Goal: Navigation & Orientation: Find specific page/section

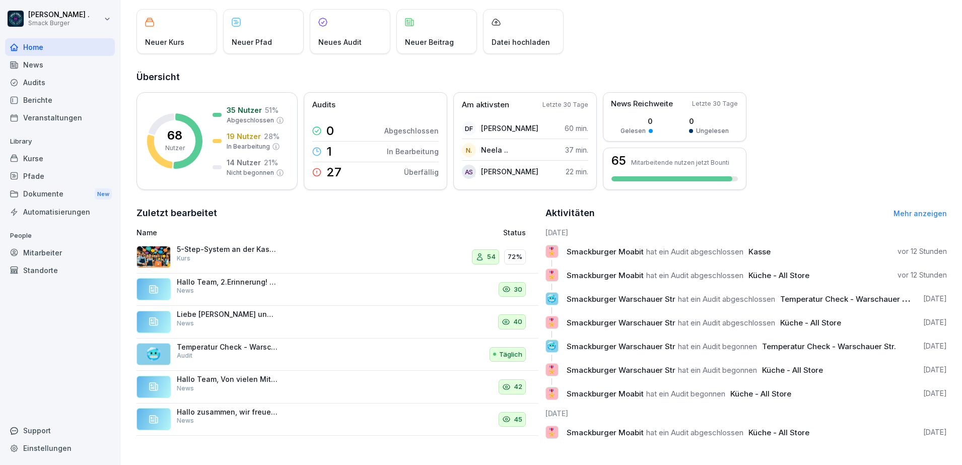
scroll to position [67, 0]
click at [925, 209] on link "Mehr anzeigen" at bounding box center [919, 213] width 53 height 9
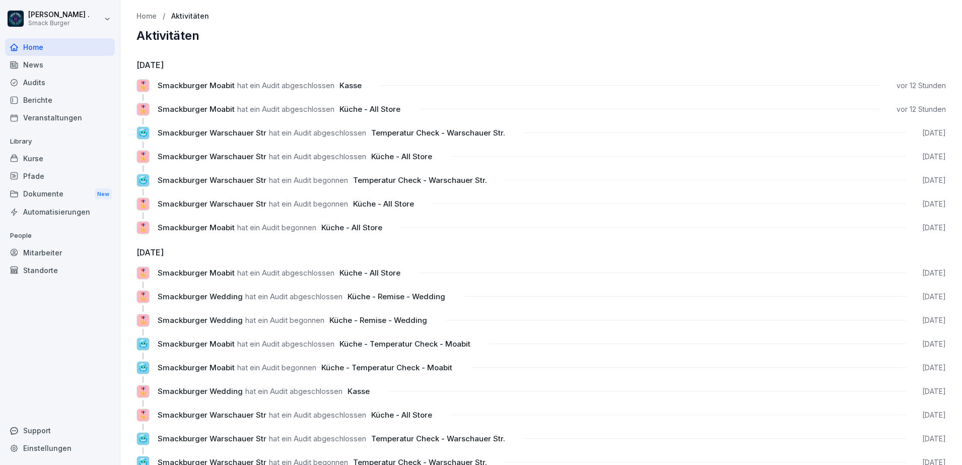
click at [144, 18] on p "Home" at bounding box center [146, 16] width 20 height 9
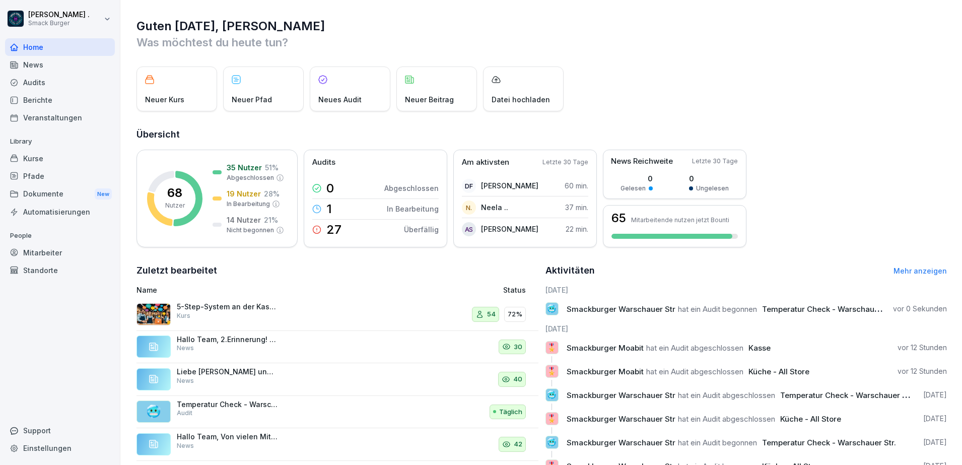
scroll to position [67, 0]
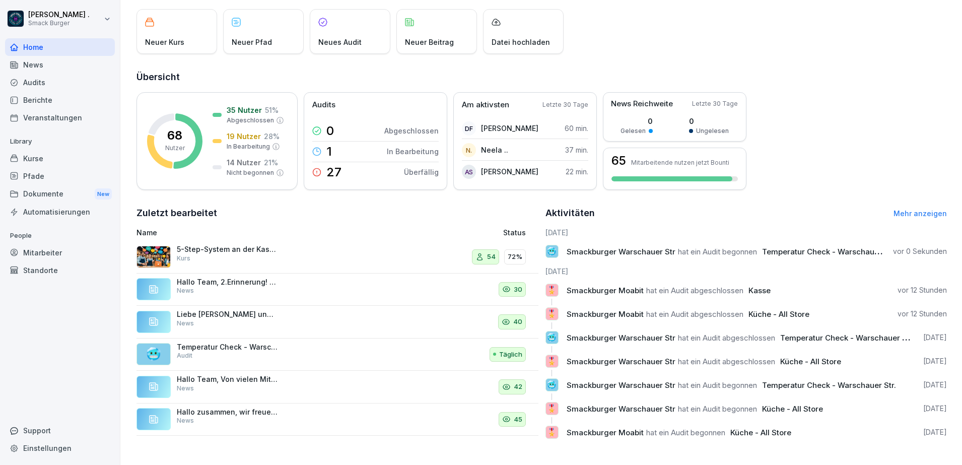
click at [822, 104] on div "68 Nutzer 35 Nutzer 51 % Abgeschlossen 19 Nutzer 28 % In Bearbeitung 14 Nutzer …" at bounding box center [541, 141] width 810 height 98
click at [854, 92] on div "68 Nutzer 35 Nutzer 51 % Abgeschlossen 19 Nutzer 28 % In Bearbeitung 14 Nutzer …" at bounding box center [541, 141] width 810 height 98
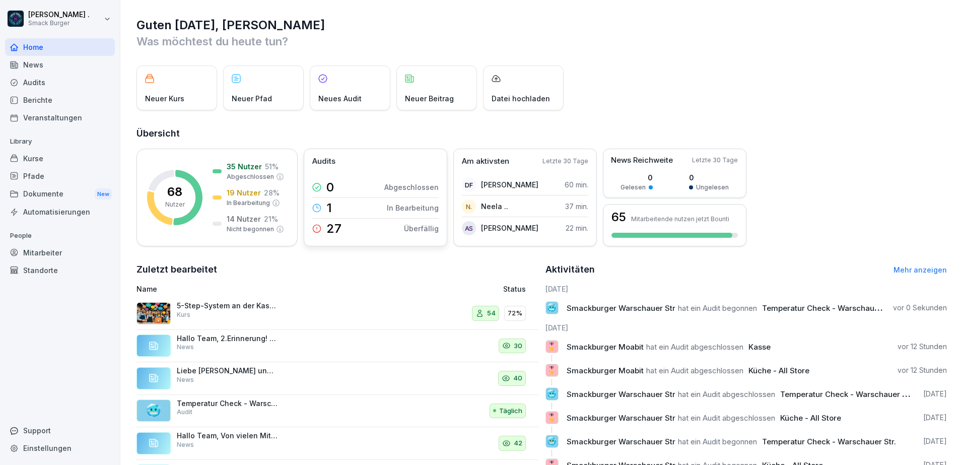
scroll to position [0, 0]
click at [31, 101] on div "Berichte" at bounding box center [60, 100] width 110 height 18
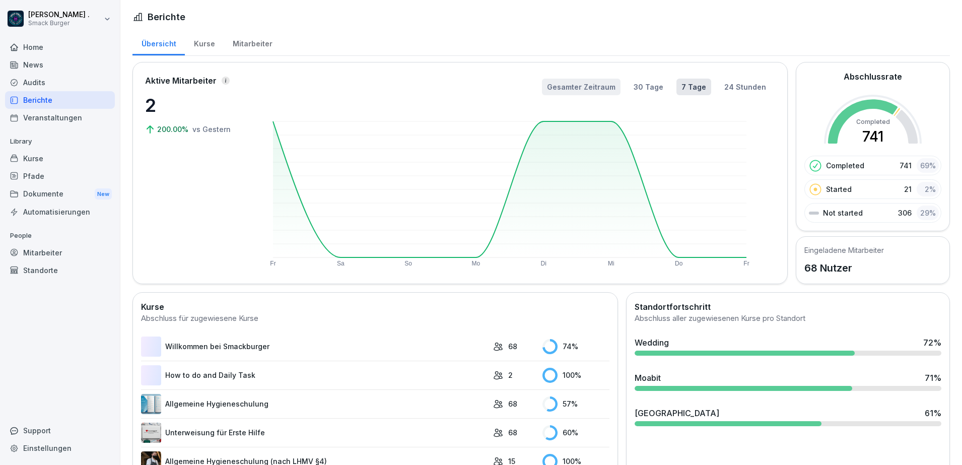
click at [582, 85] on button "Gesamter Zeitraum" at bounding box center [581, 87] width 79 height 17
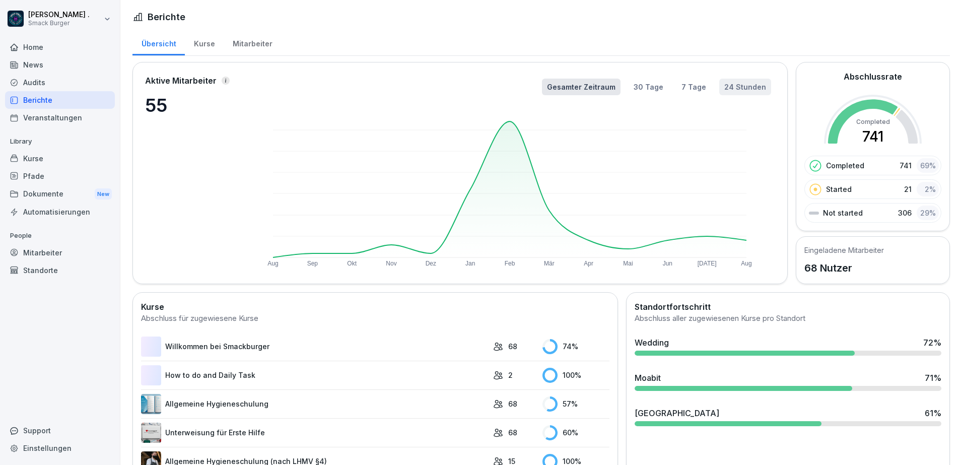
click at [742, 88] on button "24 Stunden" at bounding box center [745, 87] width 52 height 17
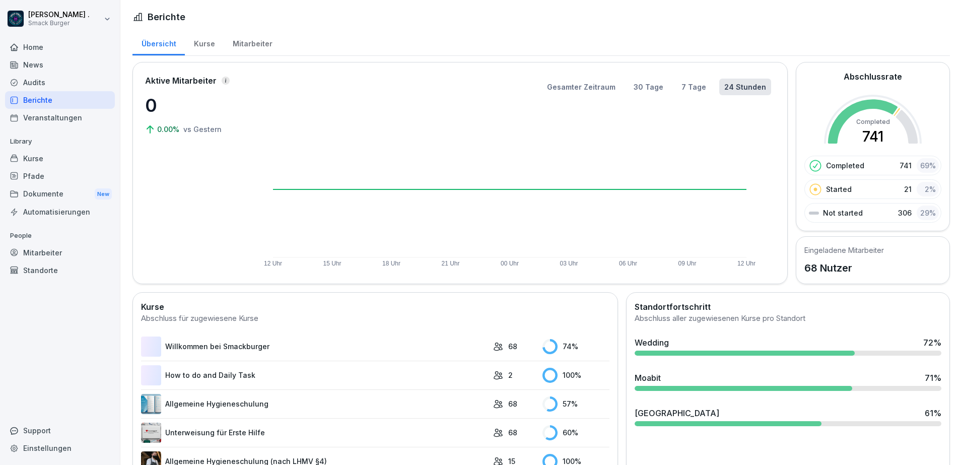
click at [42, 80] on div "Audits" at bounding box center [60, 83] width 110 height 18
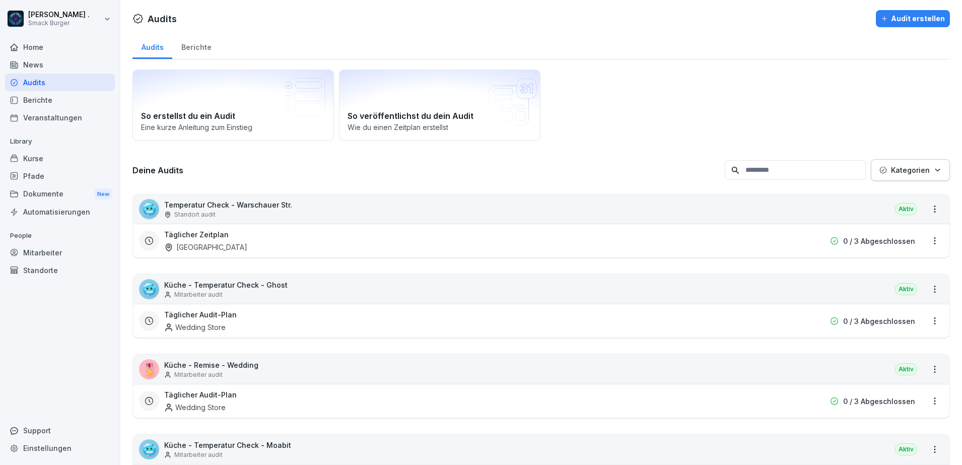
click at [195, 43] on div "Berichte" at bounding box center [196, 46] width 48 height 26
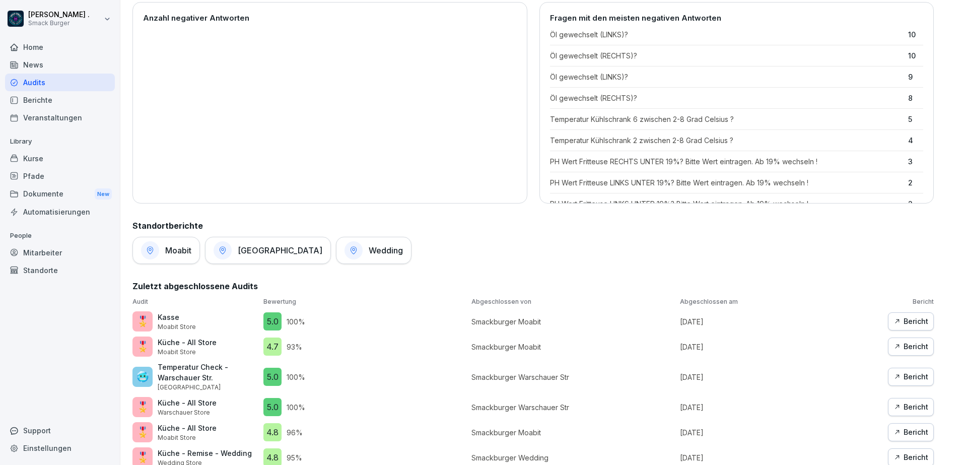
scroll to position [315, 0]
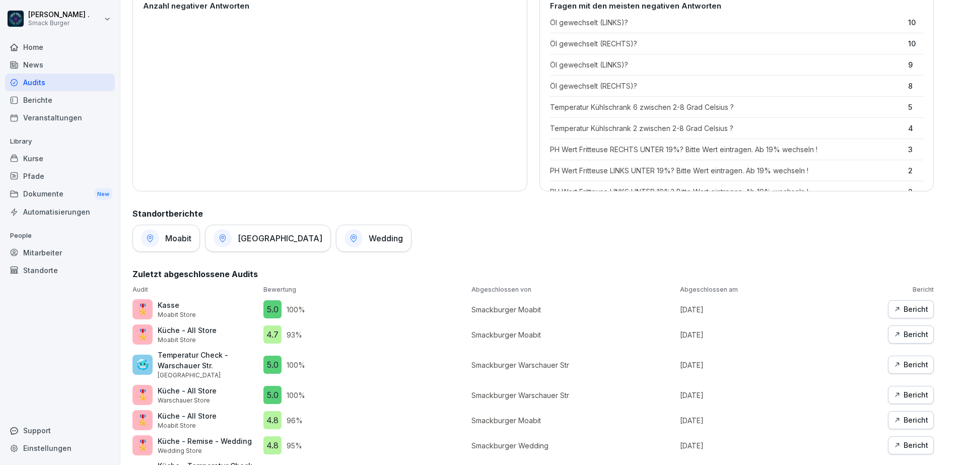
click at [388, 241] on h1 "Wedding" at bounding box center [386, 238] width 34 height 10
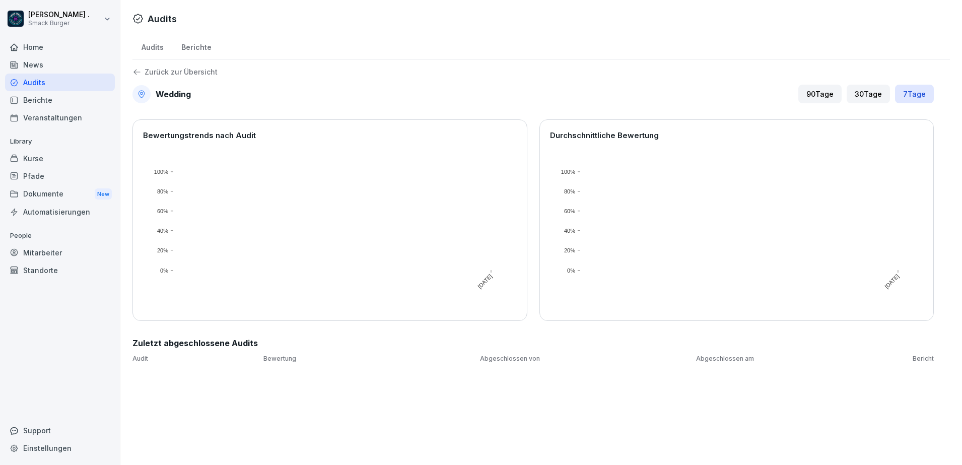
click at [138, 68] on icon at bounding box center [136, 71] width 9 height 9
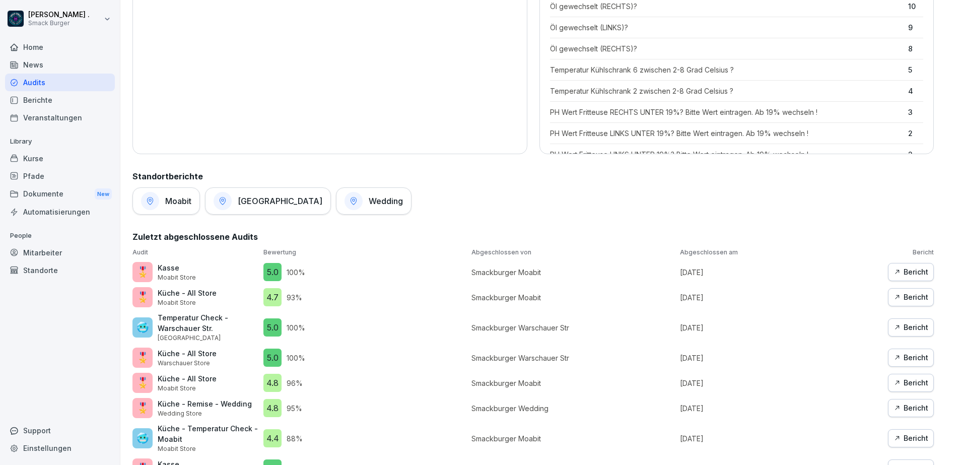
scroll to position [378, 0]
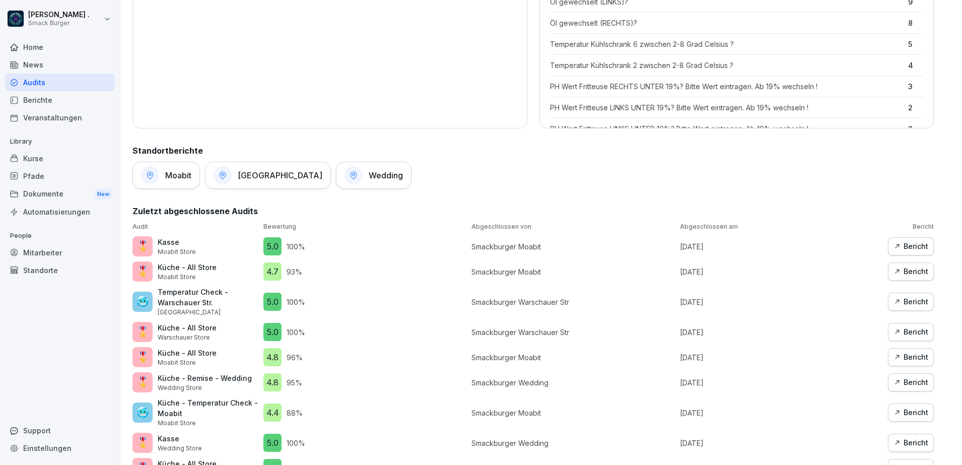
click at [379, 175] on h1 "Wedding" at bounding box center [386, 175] width 34 height 10
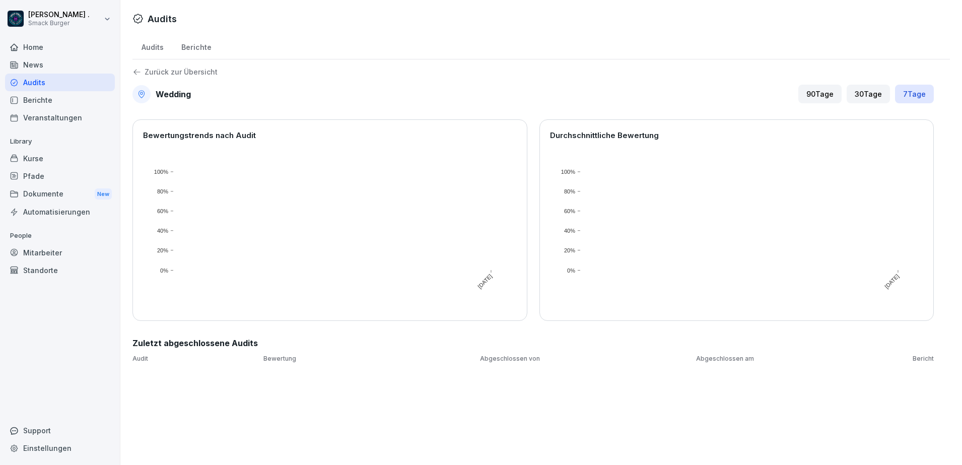
click at [197, 72] on p "Zurück zur Übersicht" at bounding box center [181, 72] width 73 height 0
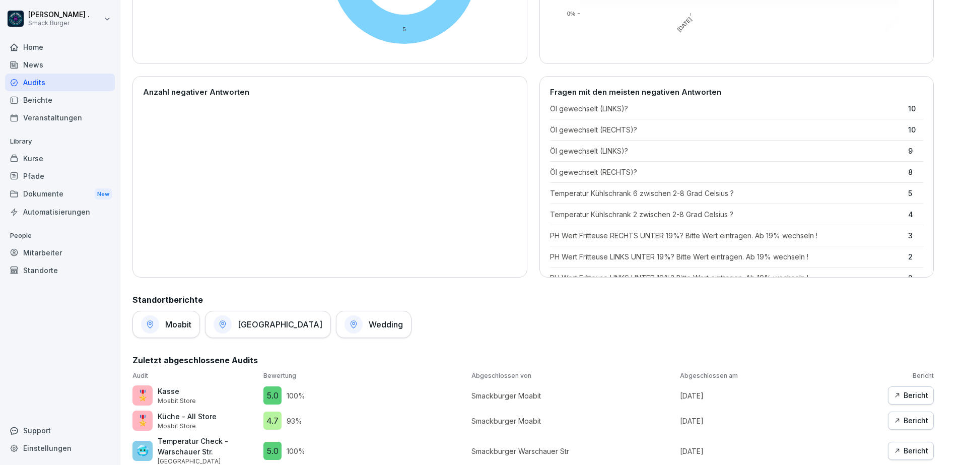
scroll to position [315, 0]
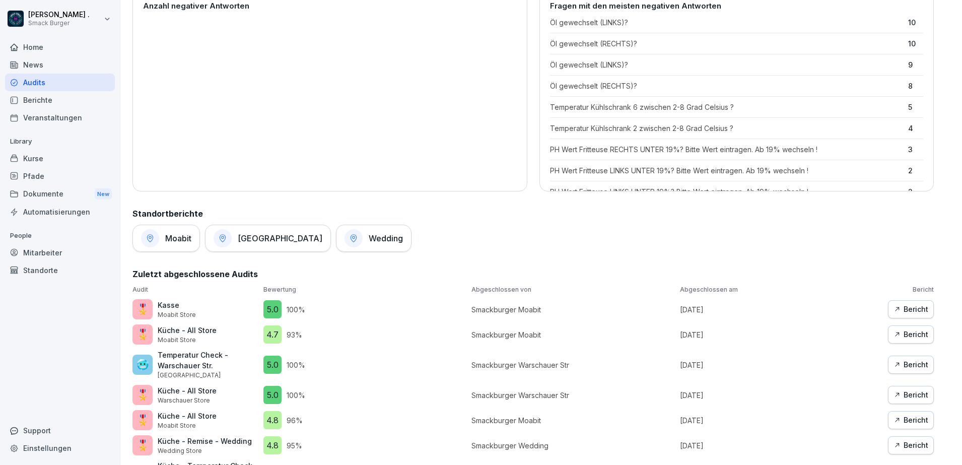
click at [149, 231] on div at bounding box center [150, 238] width 18 height 18
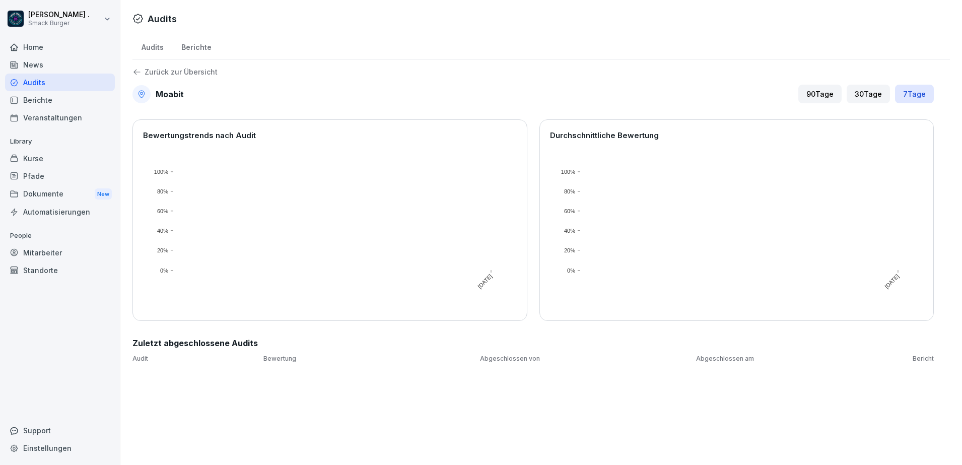
drag, startPoint x: 828, startPoint y: 174, endPoint x: 825, endPoint y: 169, distance: 5.4
click at [828, 174] on rect at bounding box center [739, 221] width 318 height 99
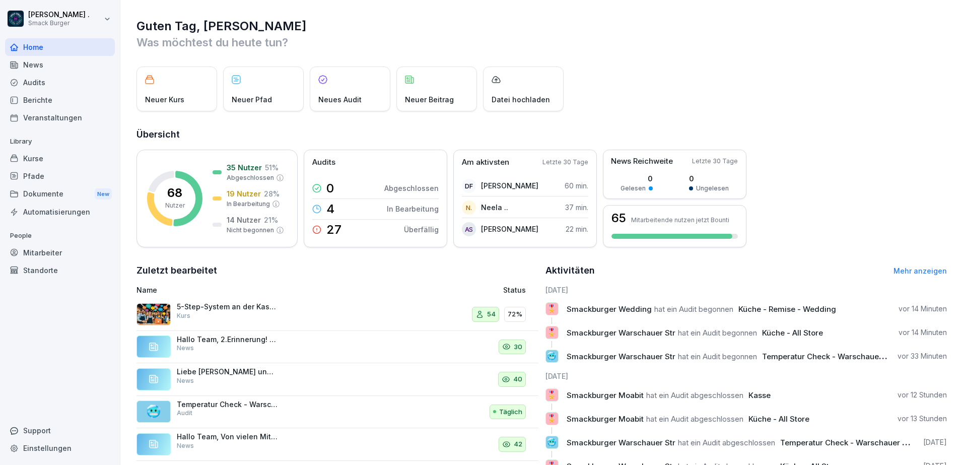
click at [39, 103] on div "Berichte" at bounding box center [60, 100] width 110 height 18
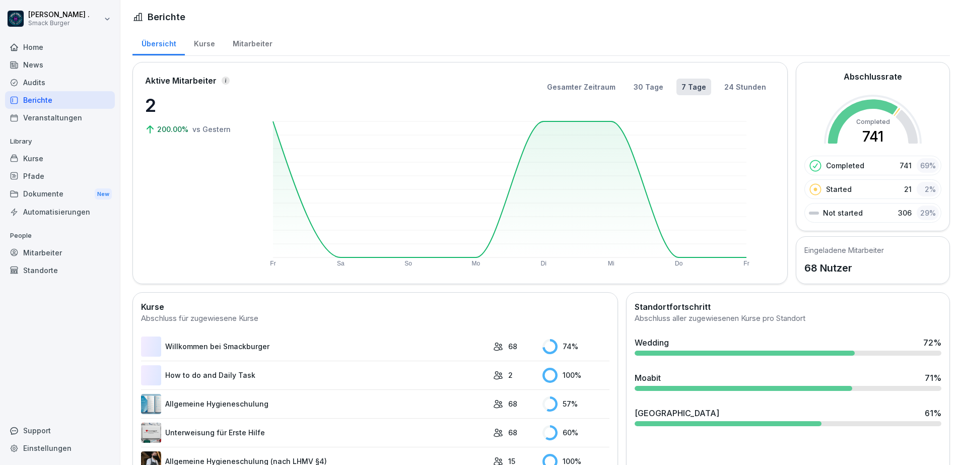
click at [34, 195] on div "Dokumente New" at bounding box center [60, 194] width 110 height 19
